Goal: Book appointment/travel/reservation

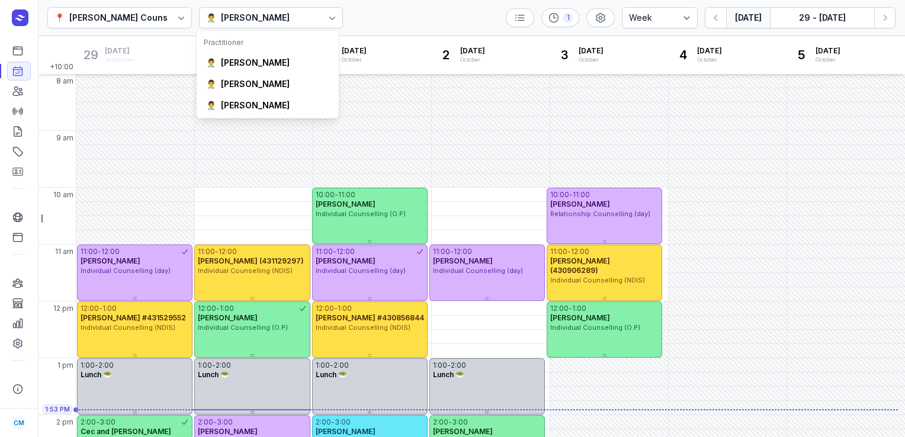
select select "week"
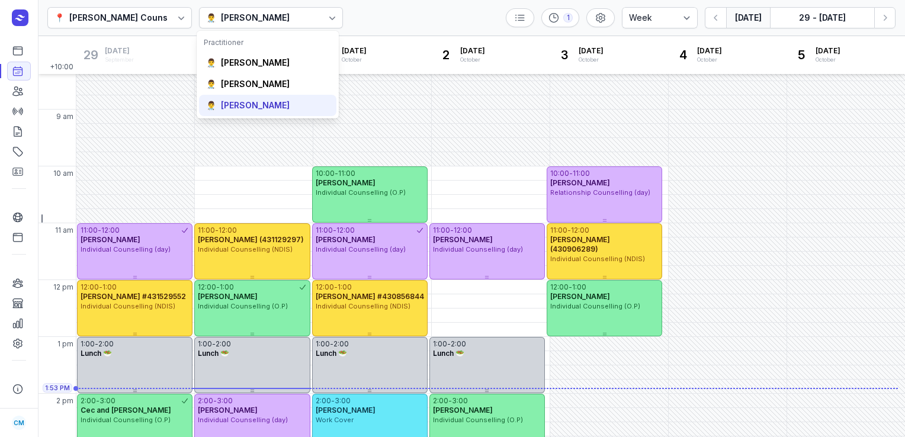
click at [263, 96] on div "👨‍⚕️ [PERSON_NAME]" at bounding box center [267, 105] width 137 height 21
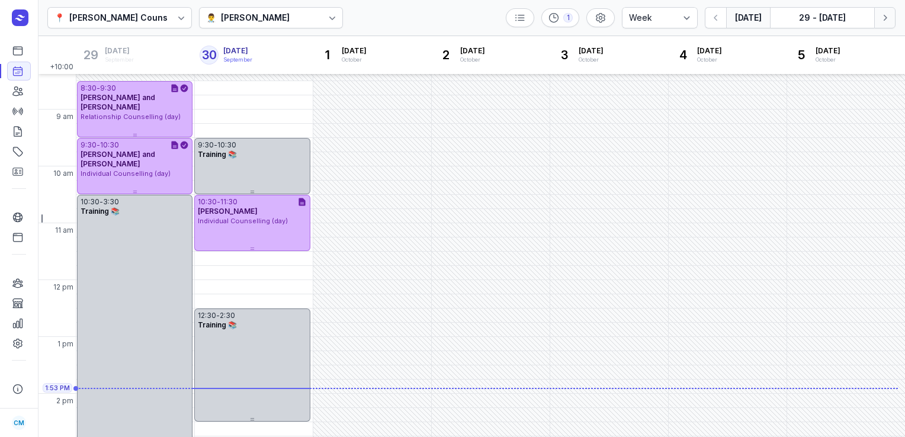
click at [886, 20] on icon "button" at bounding box center [885, 18] width 12 height 12
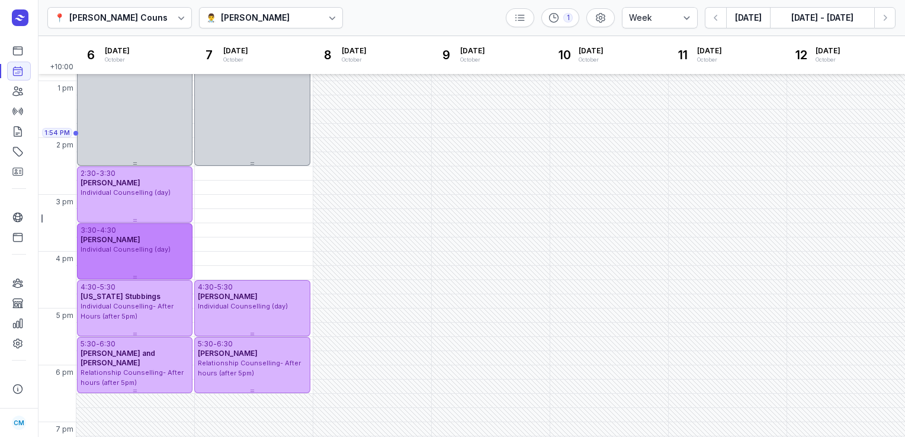
scroll to position [272, 0]
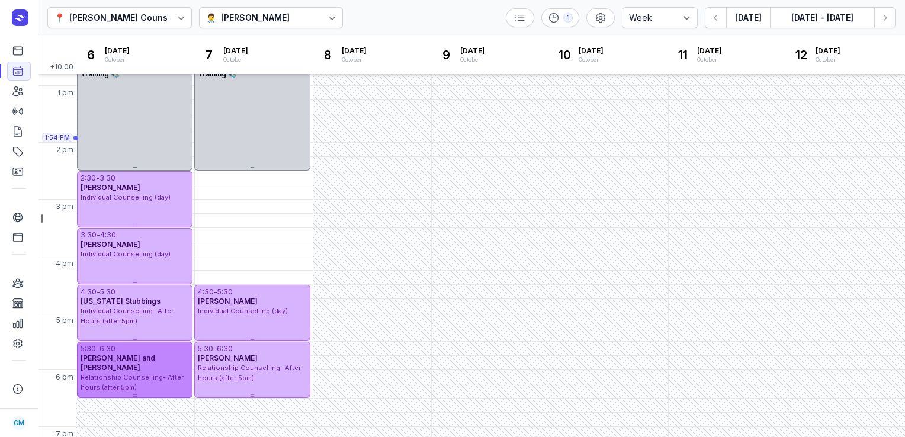
click at [143, 352] on div "5:30 - 6:30" at bounding box center [135, 348] width 108 height 9
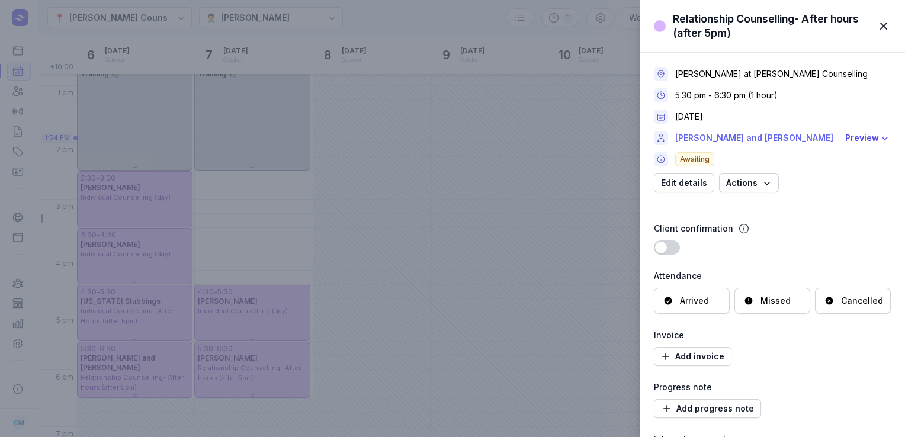
click at [749, 131] on link "[PERSON_NAME] and [PERSON_NAME]" at bounding box center [756, 138] width 163 height 14
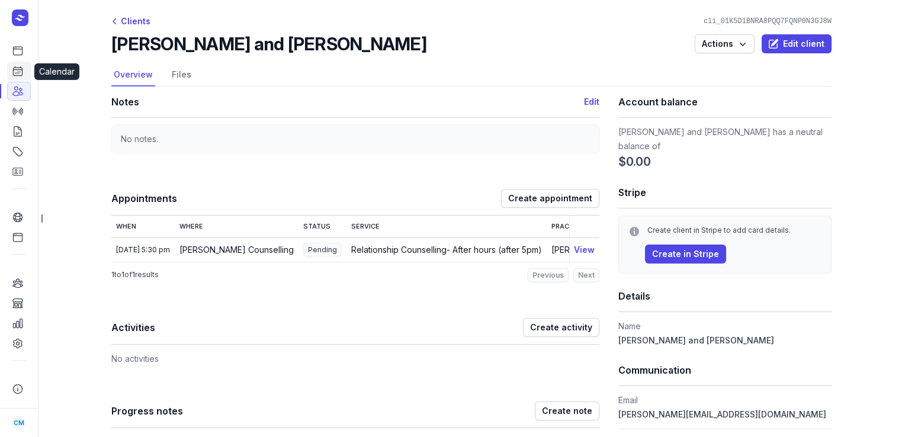
click at [18, 68] on icon at bounding box center [18, 71] width 12 height 12
select select "week"
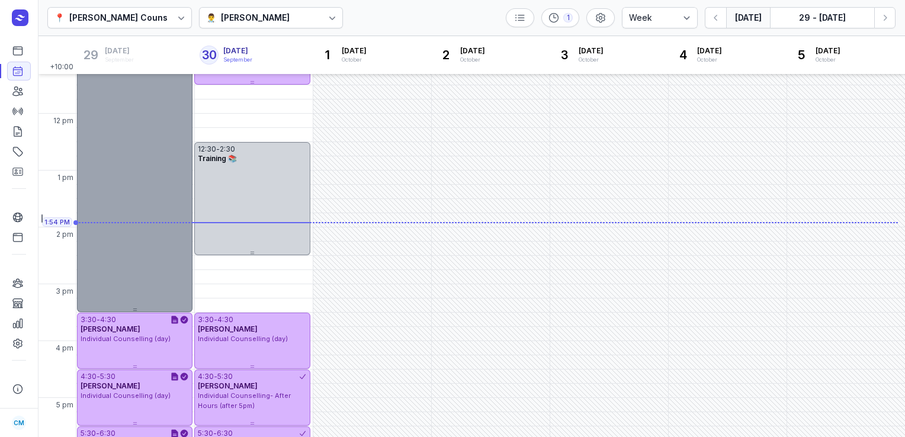
scroll to position [319, 0]
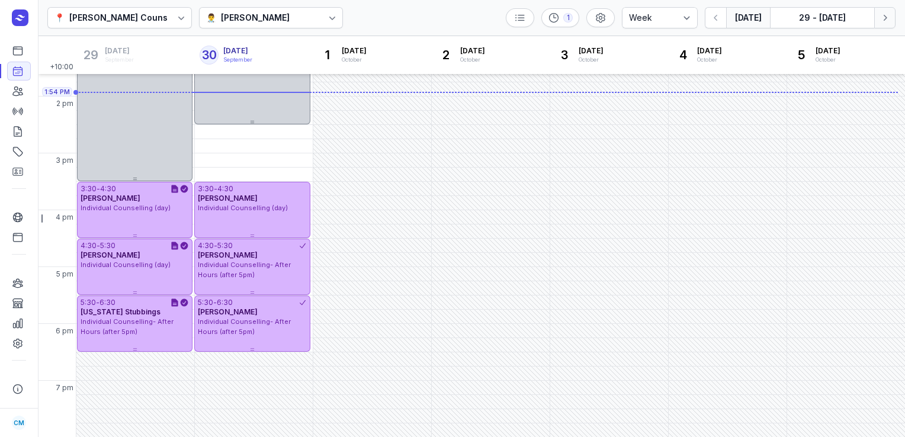
click at [890, 13] on icon "button" at bounding box center [885, 18] width 12 height 12
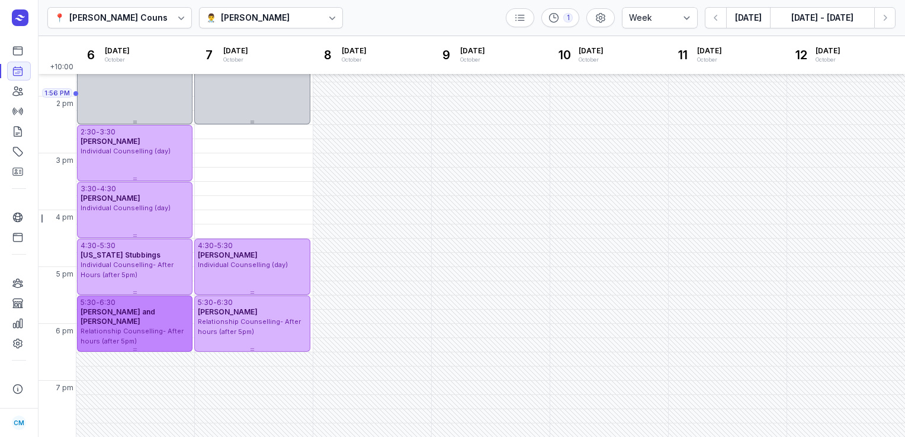
click at [133, 327] on span "Relationship Counselling- After hours (after 5pm)" at bounding box center [132, 336] width 103 height 18
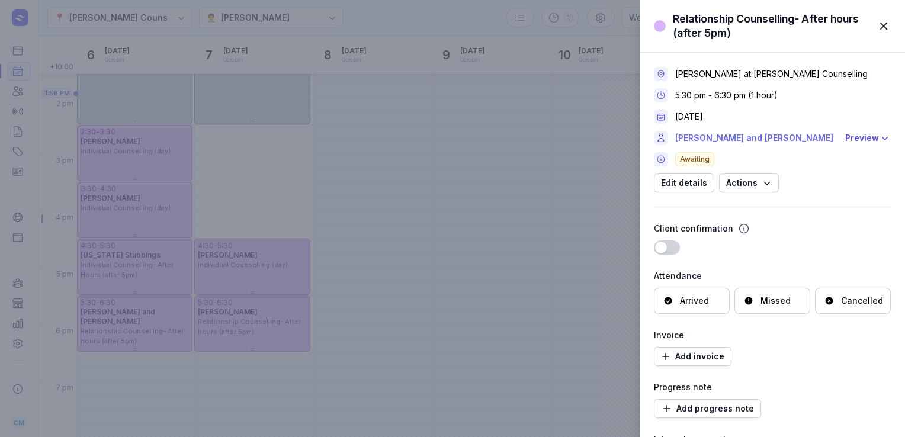
click at [729, 132] on link "[PERSON_NAME] and [PERSON_NAME]" at bounding box center [756, 138] width 163 height 14
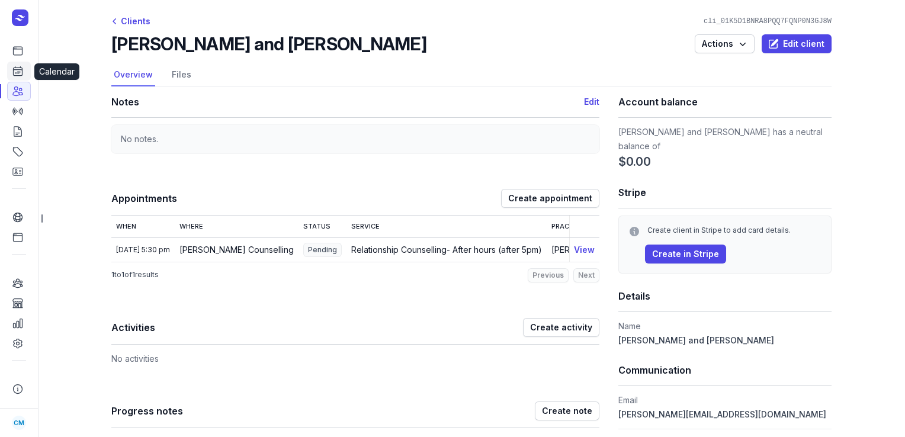
click at [21, 69] on icon at bounding box center [18, 71] width 12 height 12
select select "week"
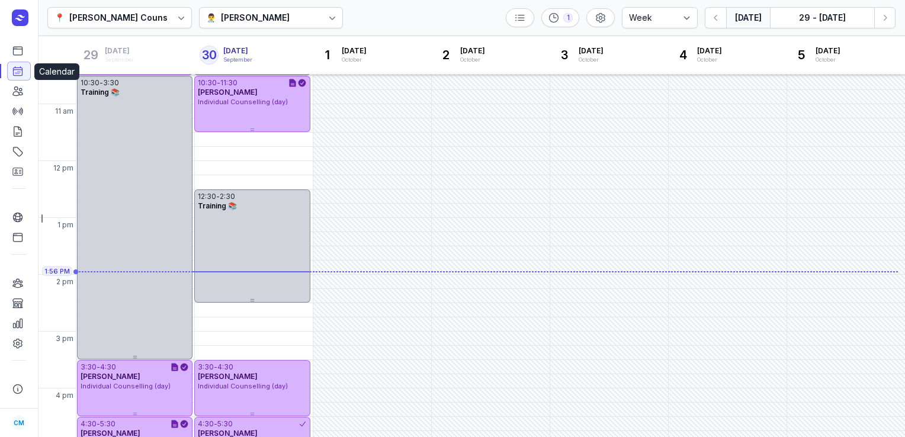
scroll to position [190, 0]
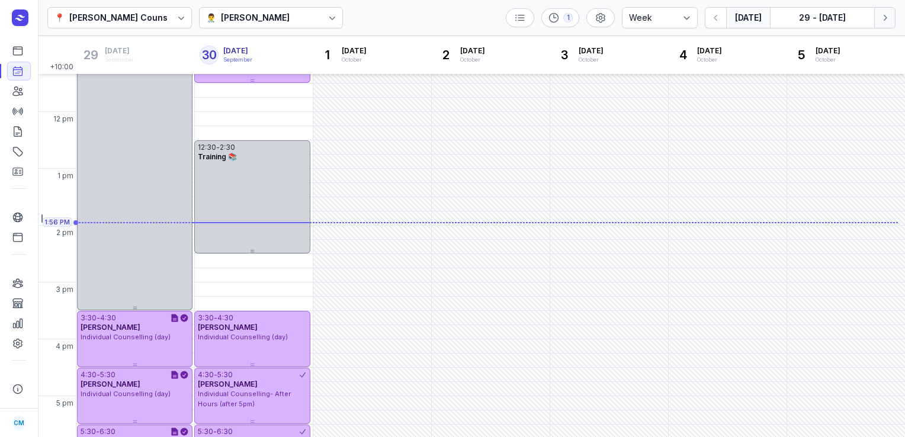
click at [887, 15] on icon "button" at bounding box center [885, 18] width 12 height 12
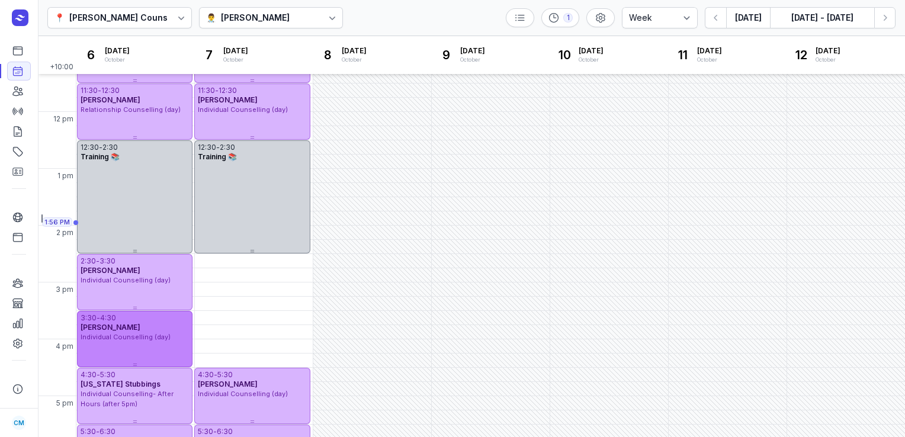
click at [136, 336] on span "Individual Counselling (day)" at bounding box center [126, 337] width 90 height 8
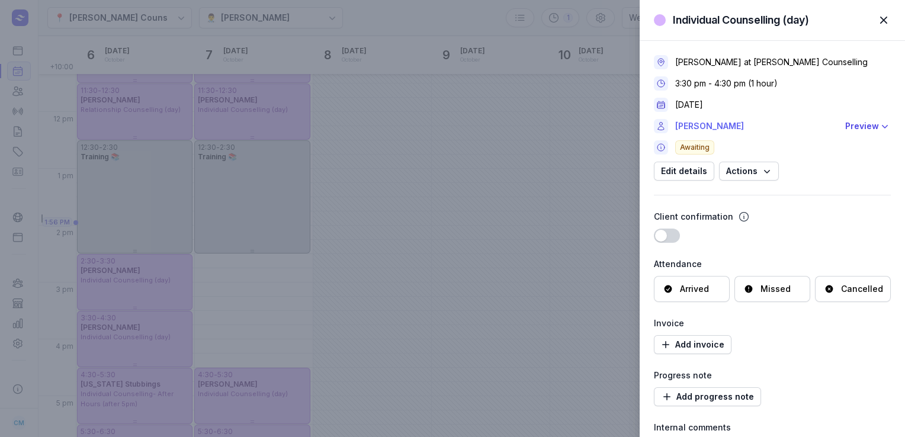
click at [713, 123] on link "[PERSON_NAME]" at bounding box center [756, 126] width 163 height 14
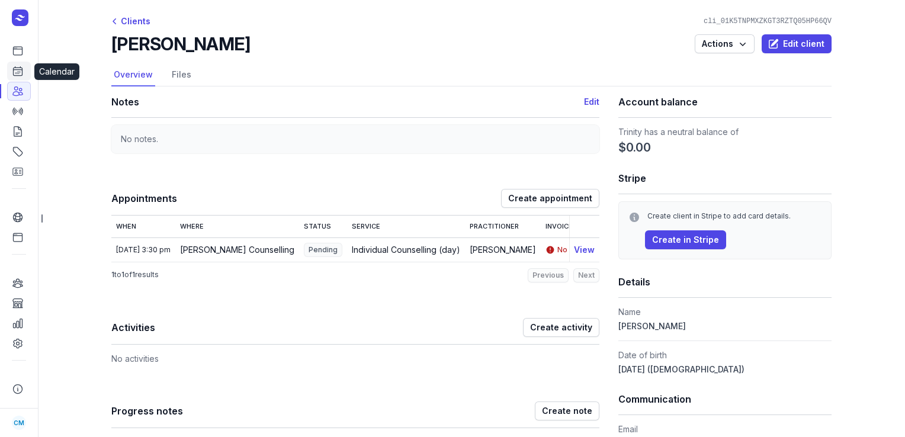
click at [11, 75] on link "Calendar" at bounding box center [19, 71] width 24 height 19
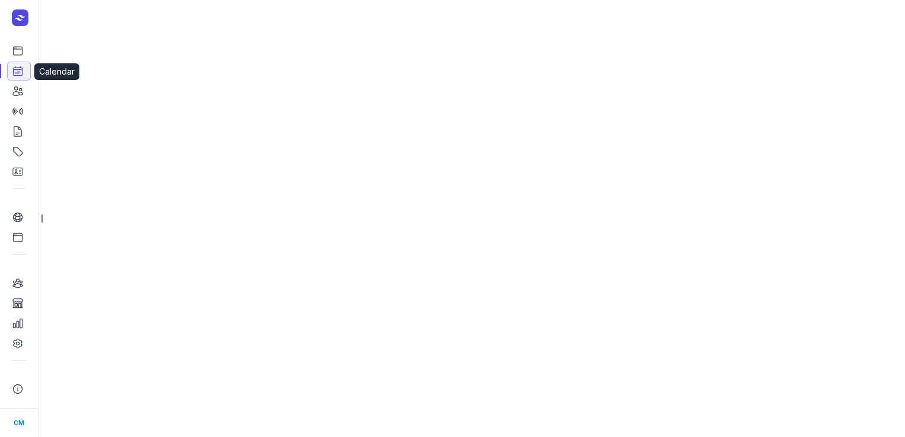
select select "week"
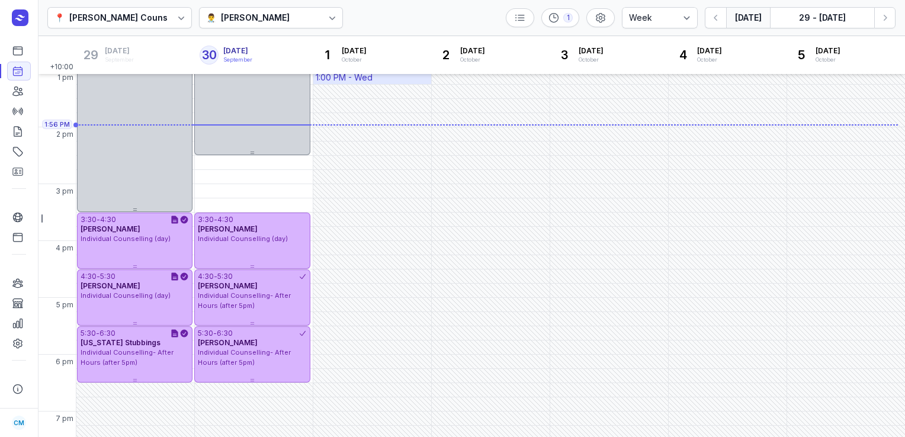
scroll to position [296, 0]
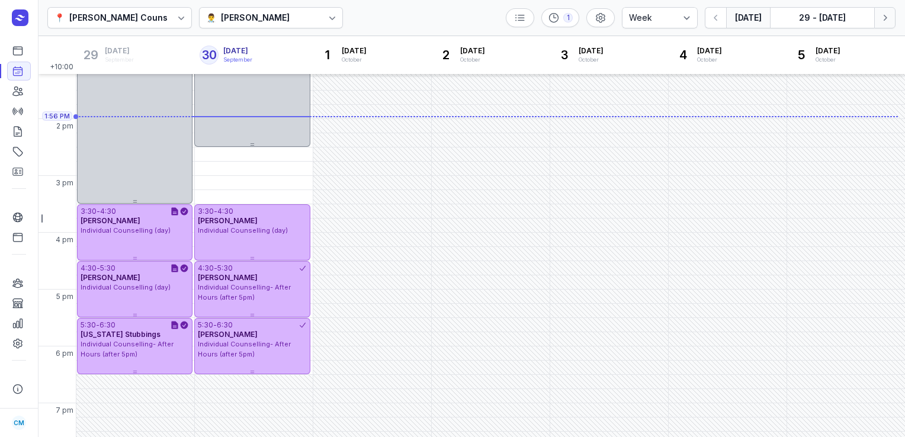
click at [891, 13] on button "Next week" at bounding box center [884, 17] width 21 height 21
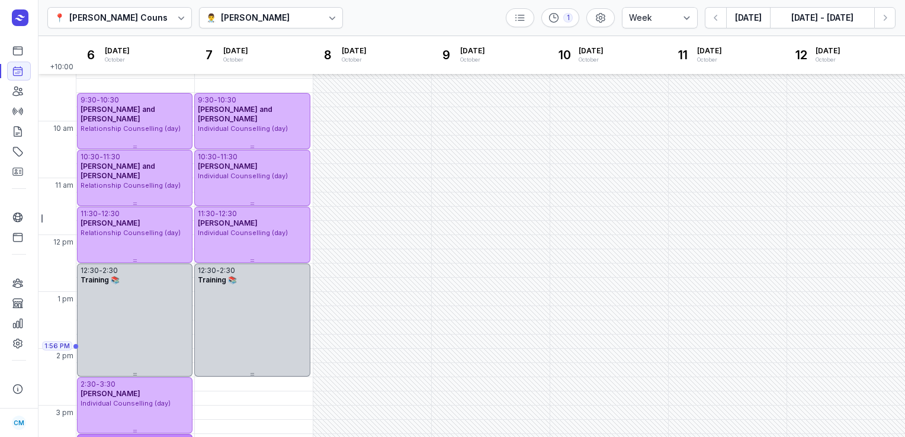
scroll to position [63, 0]
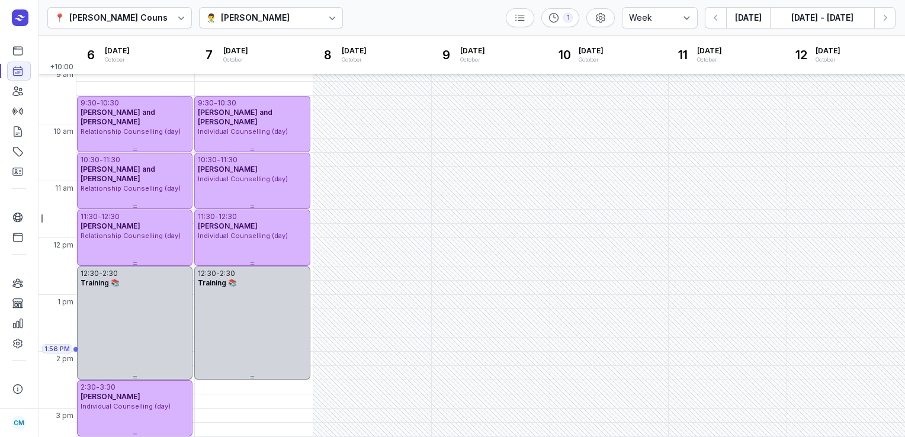
click at [146, 234] on span "Relationship Counselling (day)" at bounding box center [131, 236] width 100 height 8
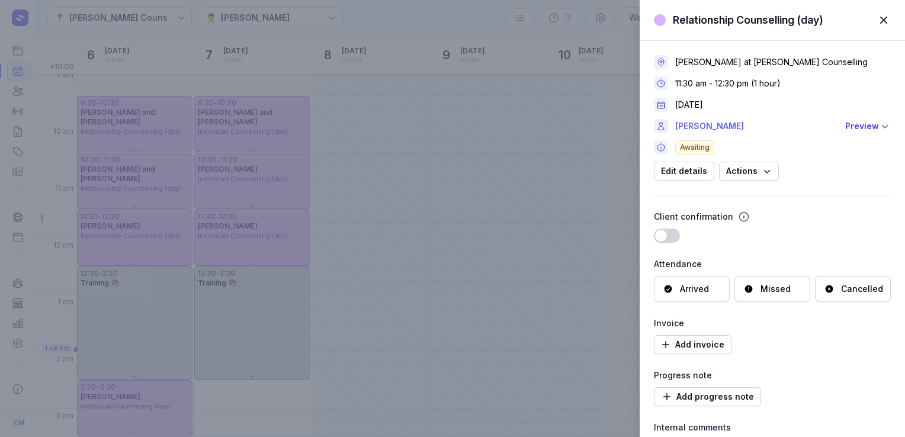
click at [697, 124] on link "[PERSON_NAME]" at bounding box center [756, 126] width 163 height 14
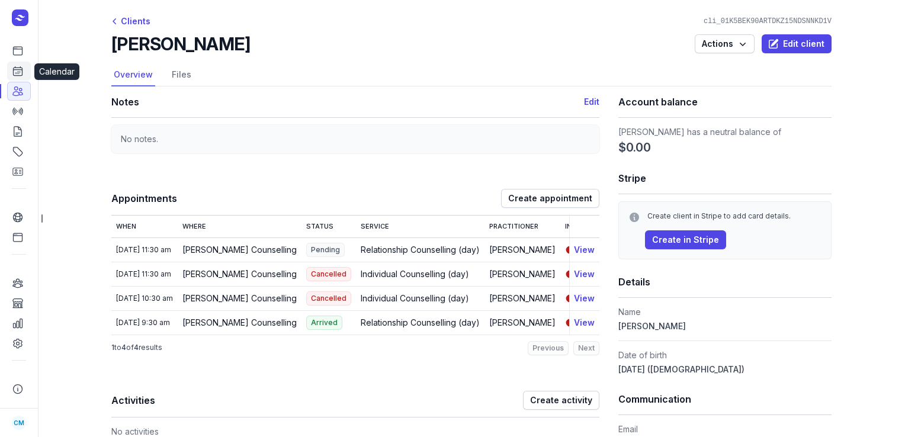
click at [15, 65] on icon at bounding box center [18, 71] width 12 height 12
select select "week"
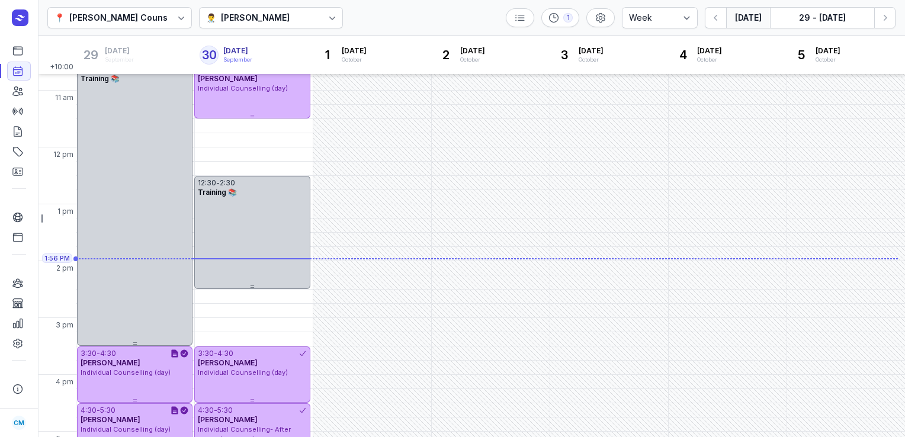
scroll to position [190, 0]
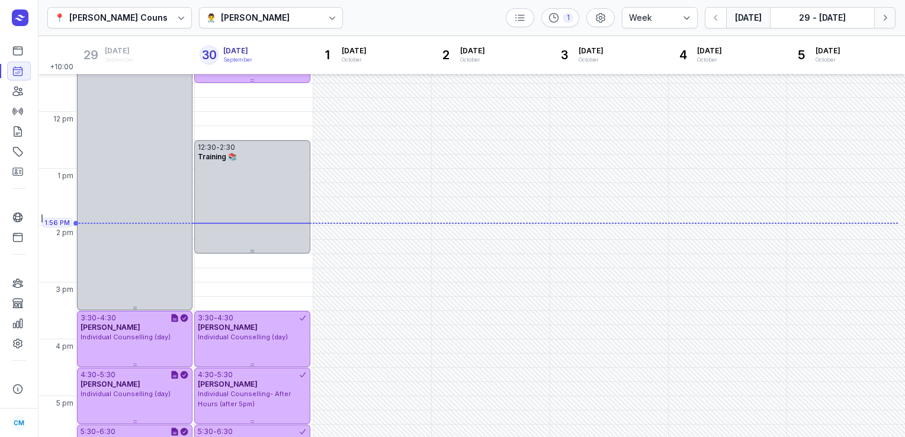
click at [887, 17] on icon "button" at bounding box center [885, 18] width 12 height 12
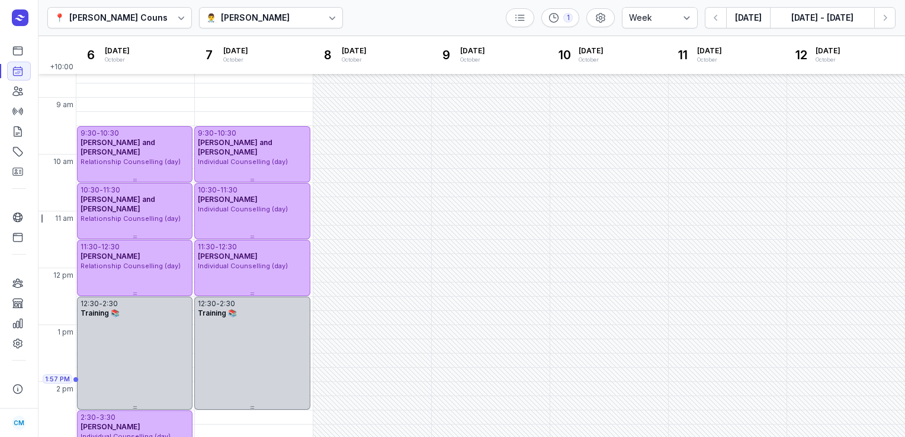
scroll to position [30, 0]
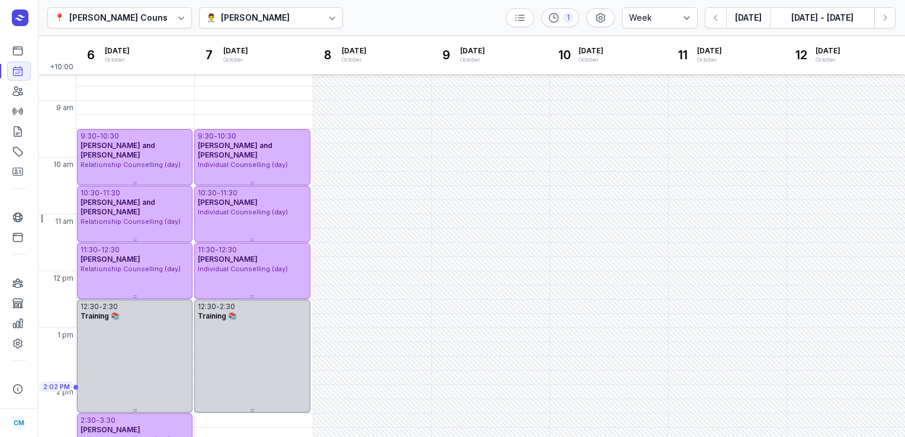
click at [269, 13] on div "[PERSON_NAME]" at bounding box center [255, 18] width 69 height 14
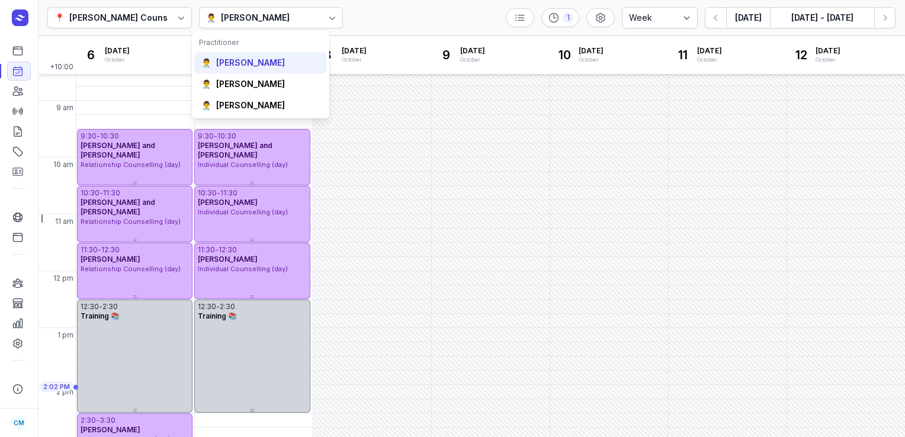
click at [251, 66] on div "[PERSON_NAME]" at bounding box center [250, 63] width 69 height 12
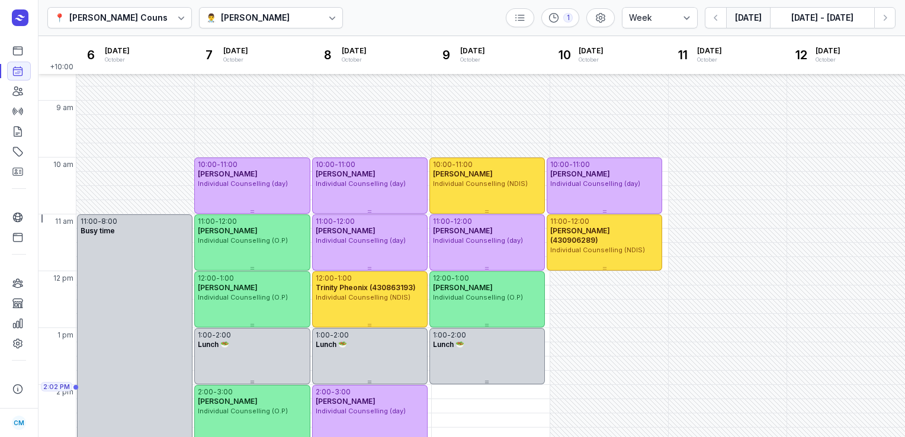
click at [756, 15] on button "[DATE]" at bounding box center [748, 17] width 44 height 21
